Goal: Navigation & Orientation: Find specific page/section

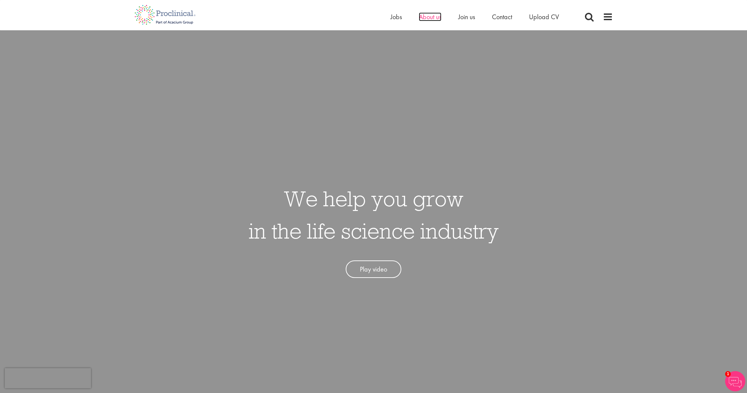
click at [429, 18] on span "About us" at bounding box center [430, 16] width 23 height 9
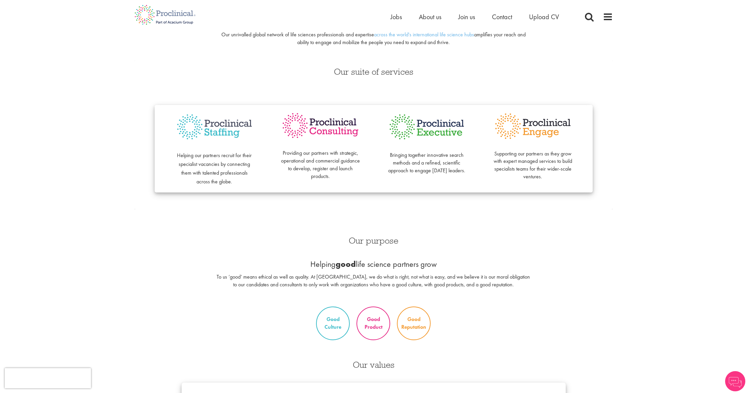
scroll to position [115, 0]
click at [190, 128] on img at bounding box center [214, 126] width 79 height 31
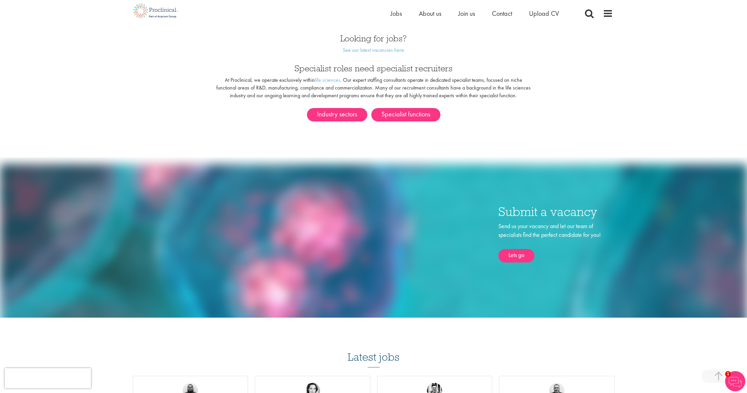
scroll to position [289, 0]
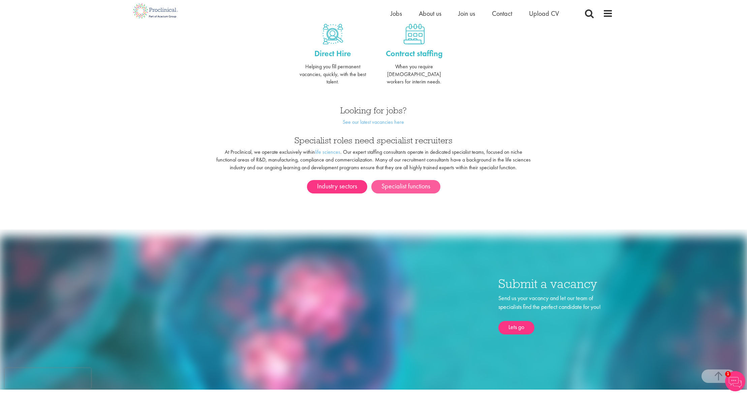
click at [413, 180] on link "Specialist functions" at bounding box center [405, 186] width 69 height 13
